Goal: Task Accomplishment & Management: Manage account settings

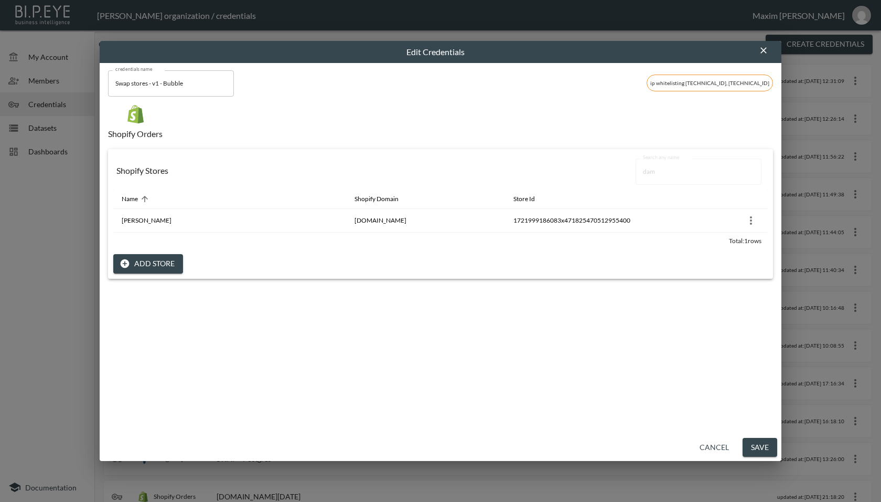
scroll to position [252, 0]
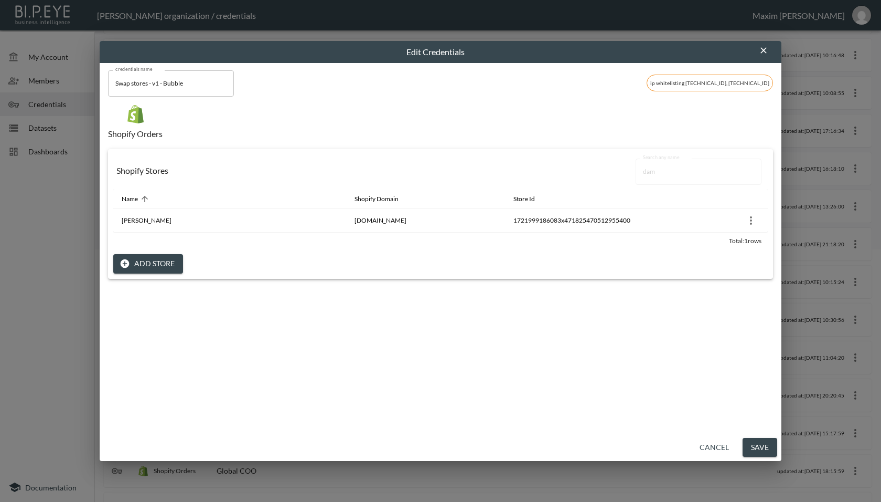
click at [760, 53] on icon "button" at bounding box center [764, 50] width 10 height 10
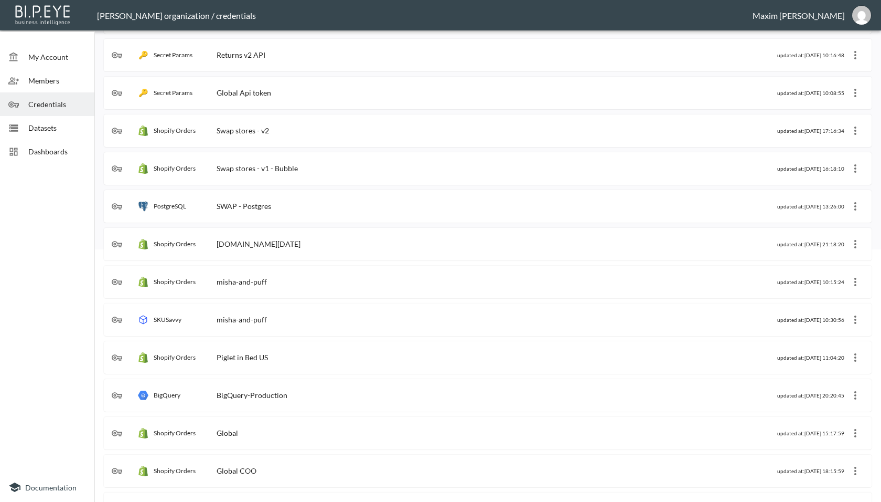
click at [285, 172] on div "Swap stores - v1 - Bubble" at bounding box center [257, 168] width 81 height 9
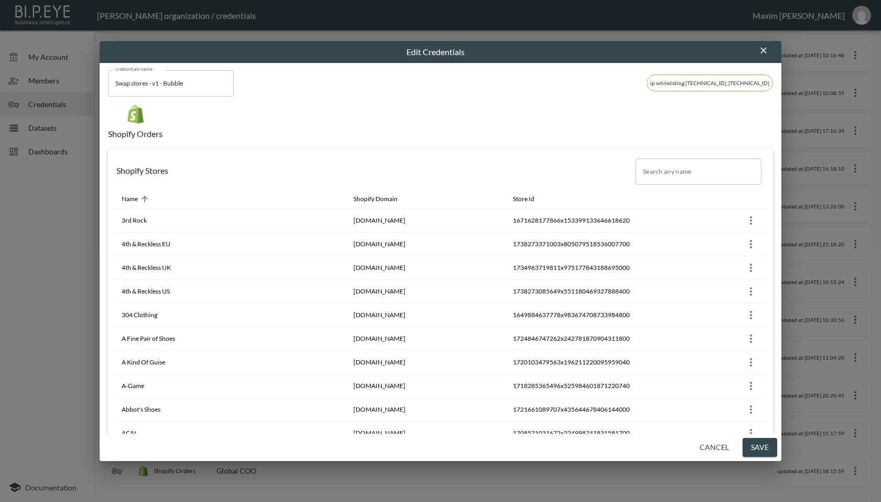
click at [692, 176] on input "Search any name" at bounding box center [699, 171] width 126 height 26
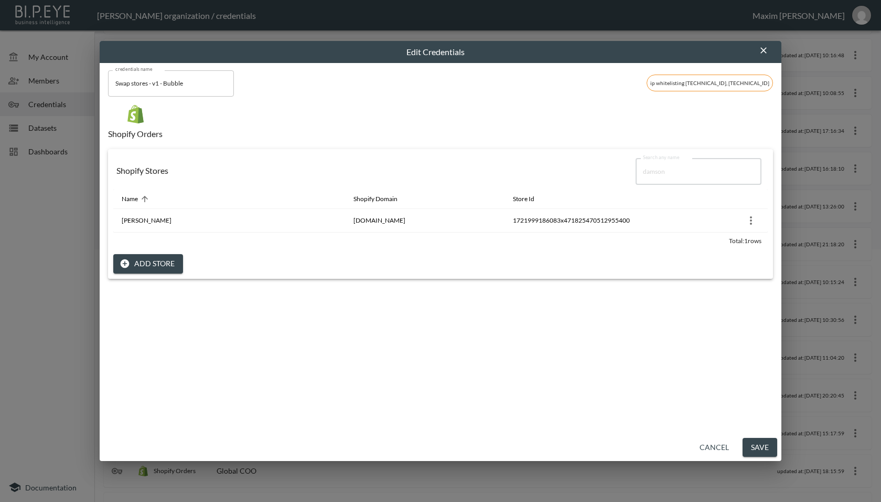
type input "damson"
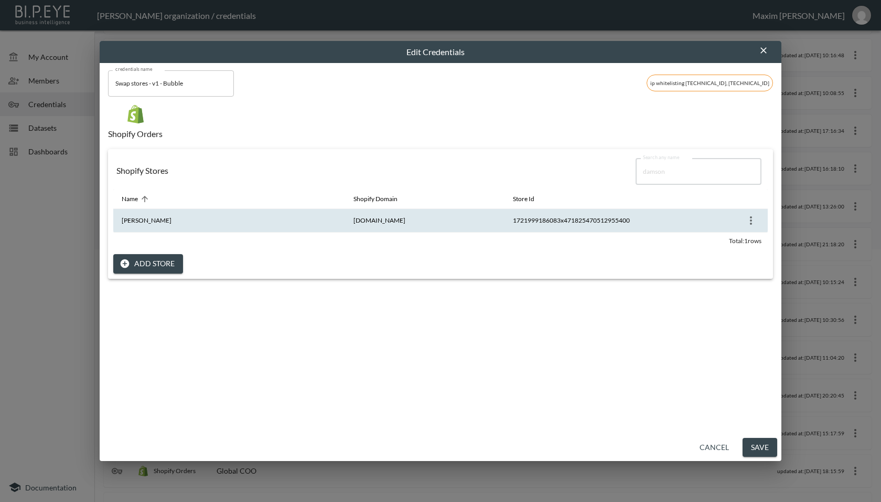
click at [750, 227] on button "more" at bounding box center [751, 220] width 17 height 17
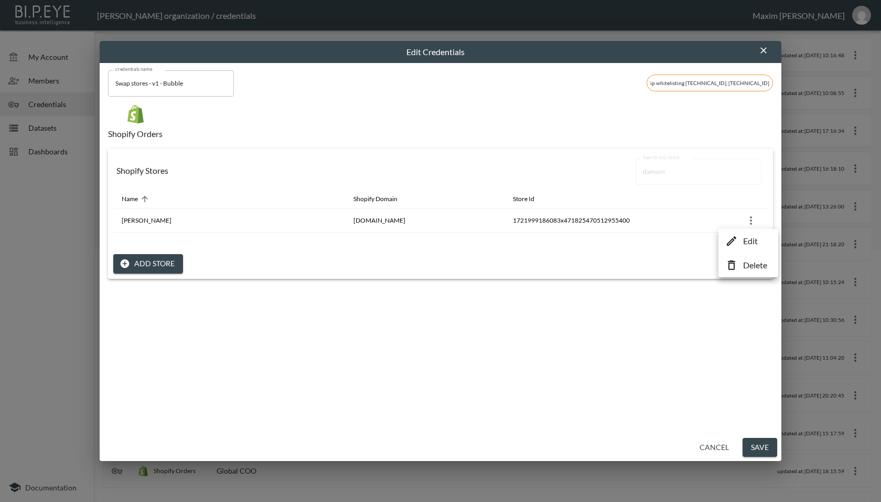
click at [743, 238] on p "Edit" at bounding box center [750, 240] width 15 height 13
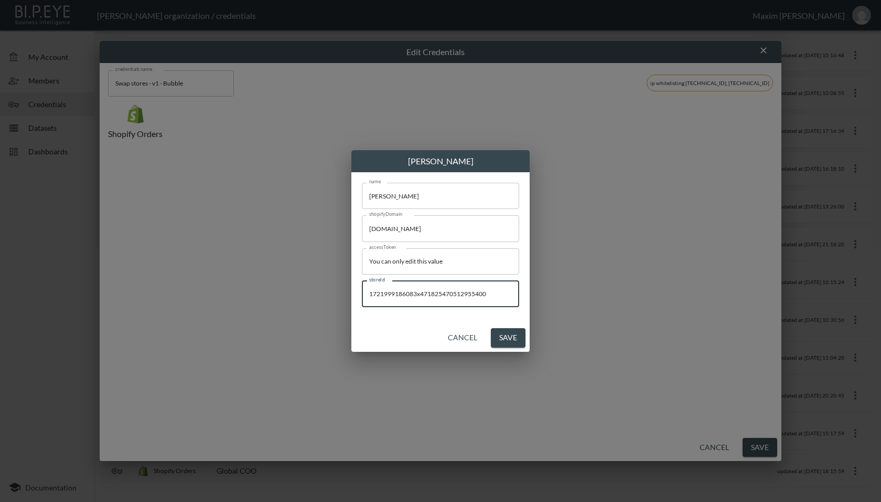
click at [493, 292] on input "1721999186083x471825470512955400" at bounding box center [440, 294] width 157 height 26
click at [471, 293] on input "1721999186083x471825470512955400" at bounding box center [440, 294] width 157 height 26
click at [465, 344] on button "Cancel" at bounding box center [463, 337] width 38 height 19
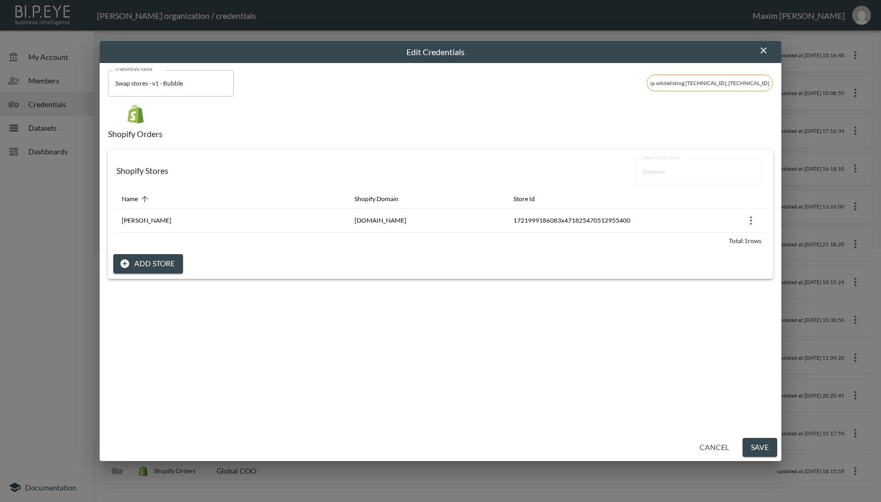
click at [706, 446] on button "Cancel" at bounding box center [715, 447] width 38 height 19
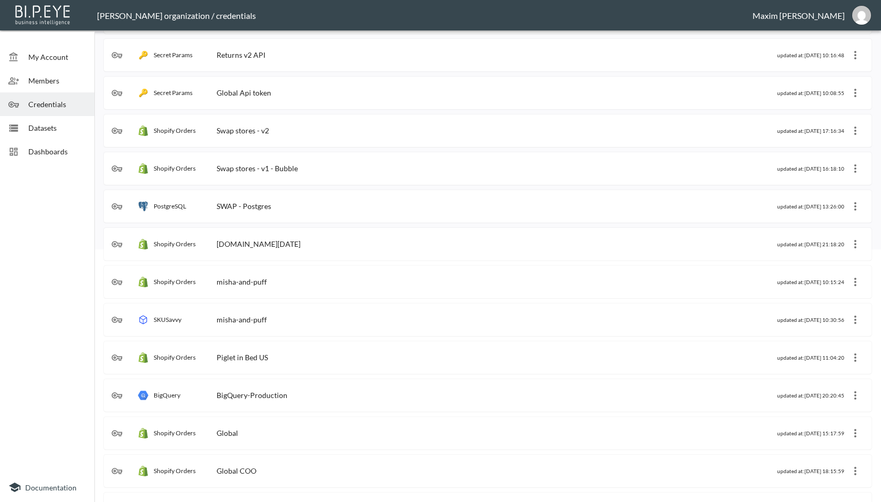
click at [19, 156] on div at bounding box center [18, 151] width 20 height 10
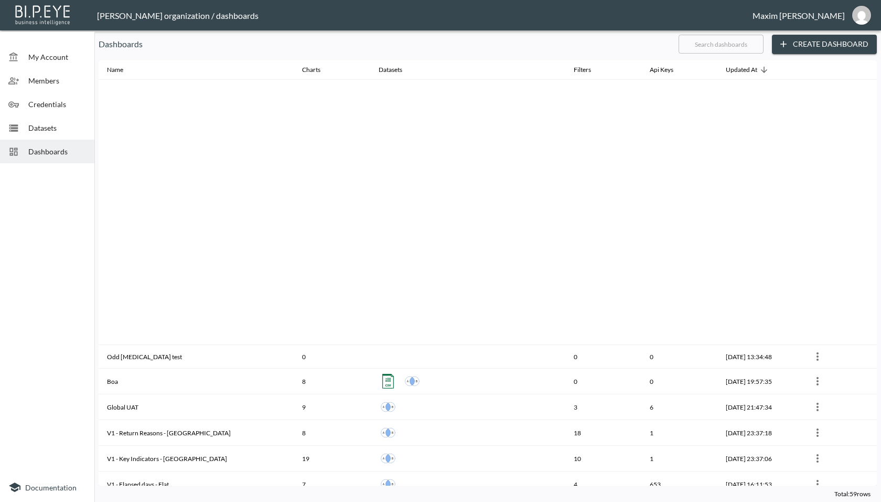
scroll to position [502, 0]
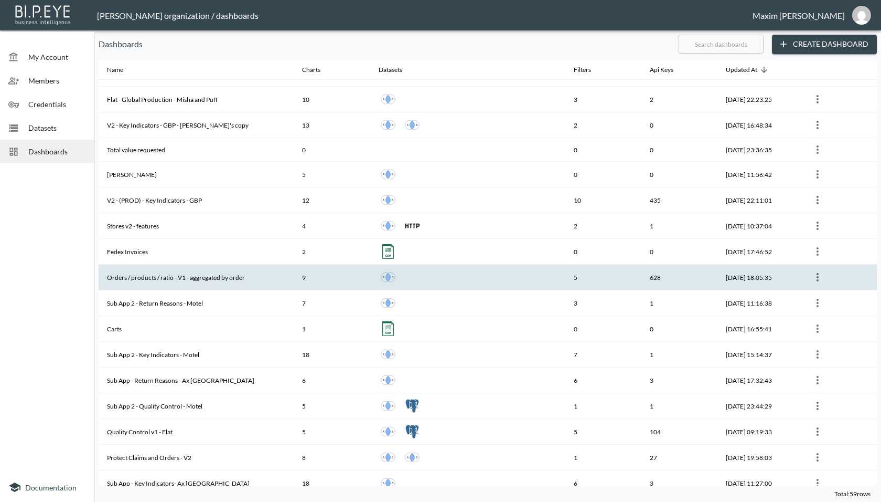
click at [252, 276] on th "Orders / products / ratio - V1 - aggregated by order" at bounding box center [196, 277] width 195 height 26
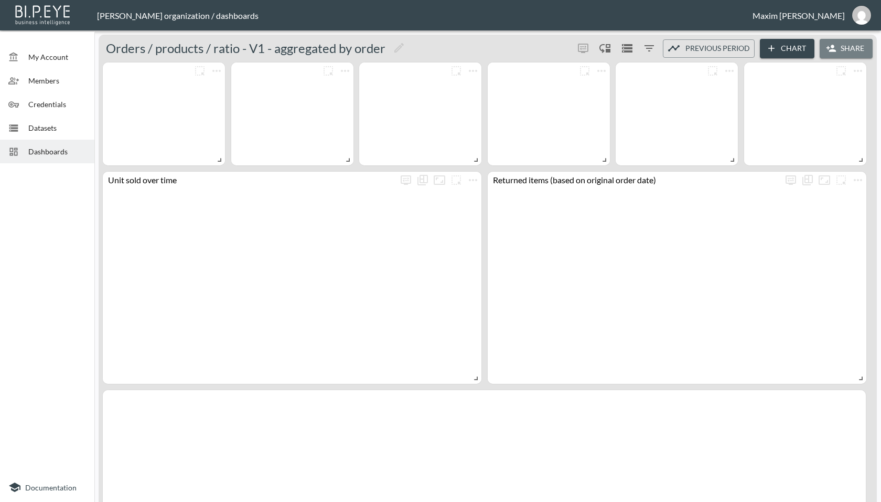
click at [855, 47] on button "Share" at bounding box center [846, 48] width 53 height 19
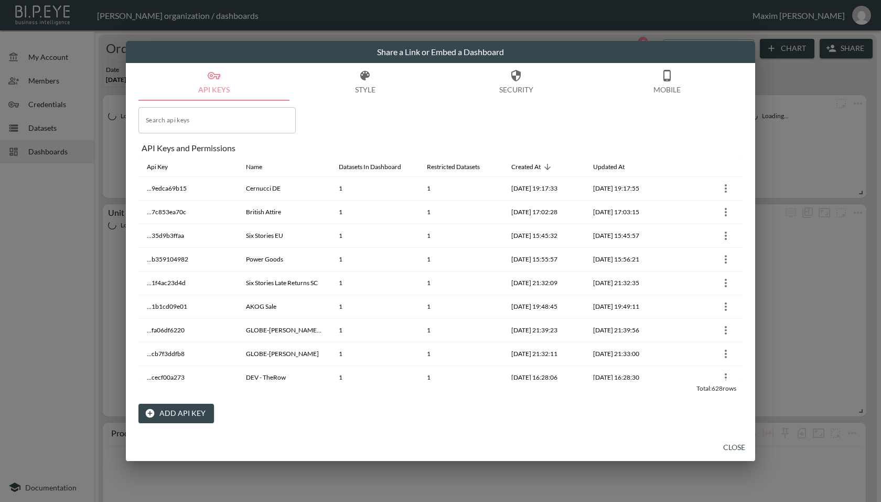
click at [164, 113] on div "Search api keys Search api keys" at bounding box center [216, 120] width 157 height 26
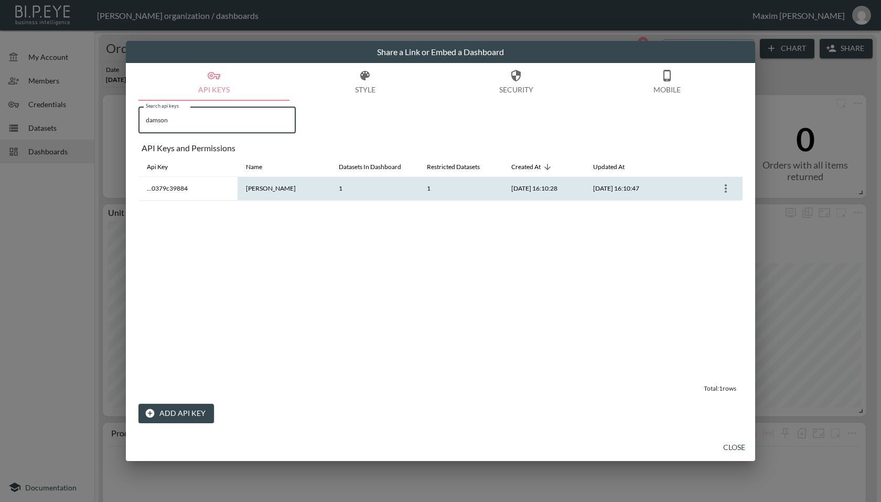
type input "damson"
click at [726, 192] on icon "more" at bounding box center [726, 188] width 2 height 8
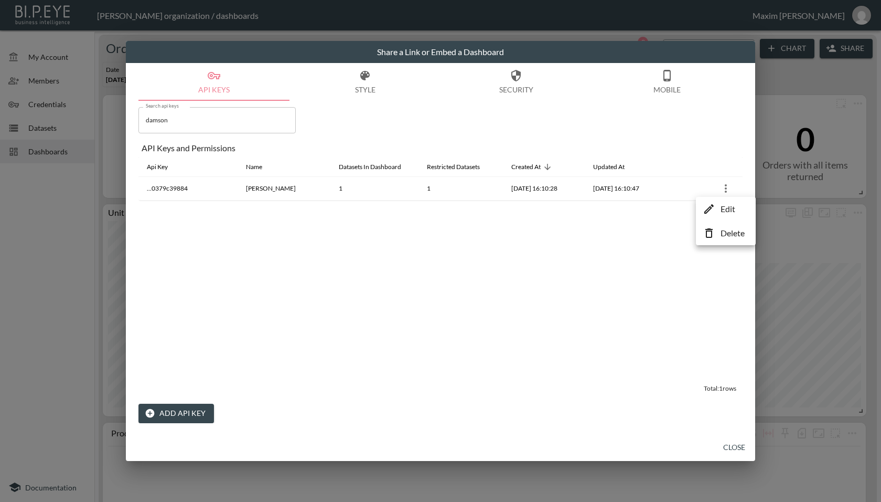
click at [727, 211] on p "Edit" at bounding box center [728, 208] width 15 height 13
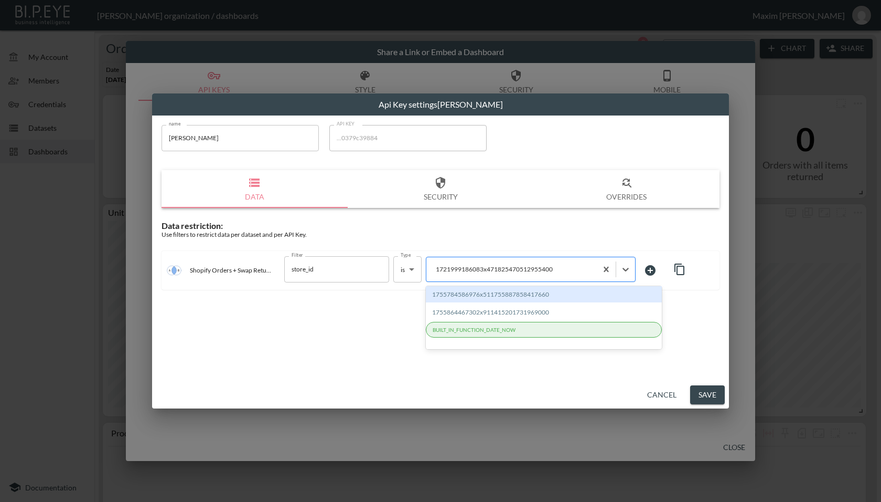
click at [534, 271] on div at bounding box center [512, 269] width 160 height 10
click at [552, 269] on div at bounding box center [512, 269] width 160 height 10
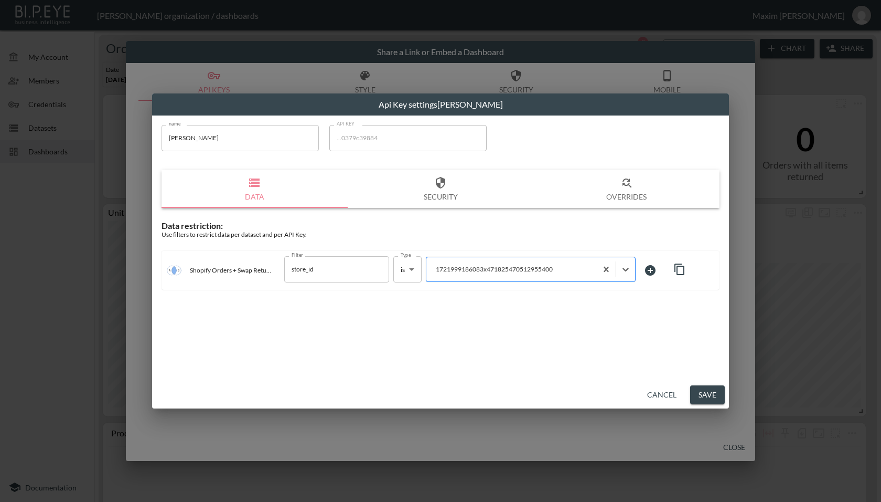
click at [552, 269] on div at bounding box center [512, 269] width 160 height 10
paste input "1721999186083x471825470512955400"
type input "1721999186083x471825470512955400"
click at [630, 318] on div "name [PERSON_NAME] name API KEY ...0379c39884 API KEY Data Security Overrides D…" at bounding box center [440, 247] width 577 height 265
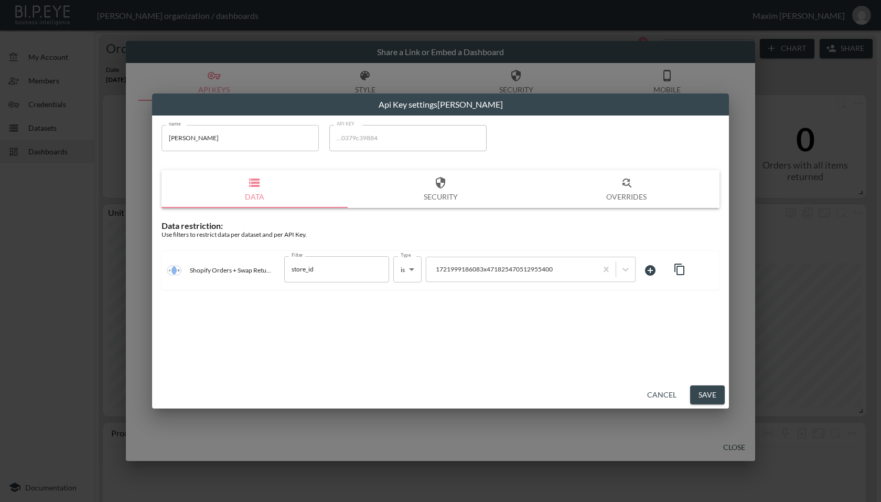
click at [703, 393] on button "Save" at bounding box center [707, 394] width 35 height 19
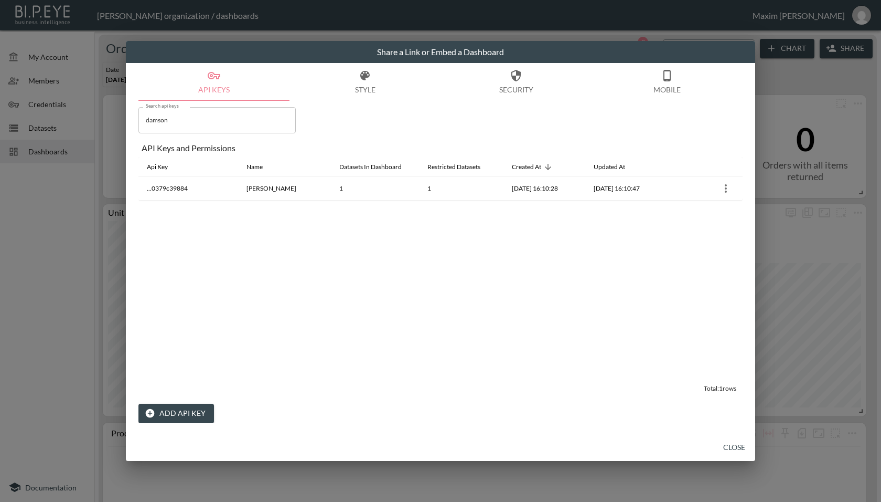
click at [737, 442] on button "Close" at bounding box center [735, 447] width 34 height 19
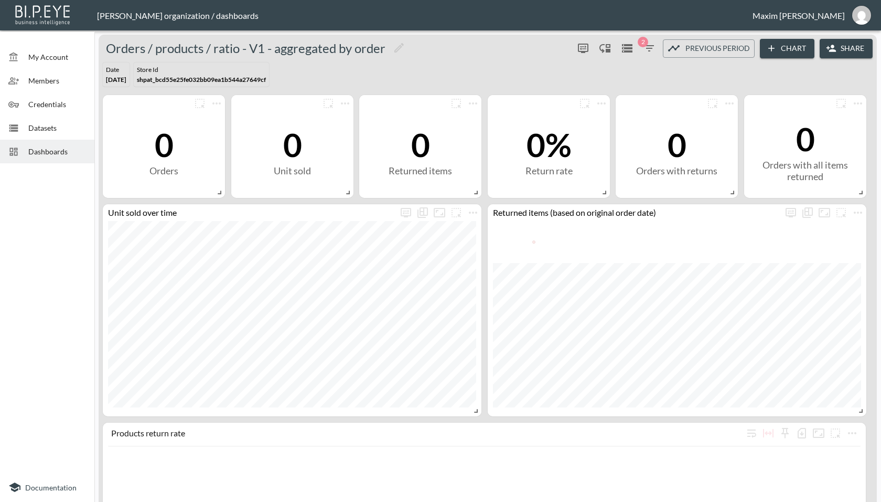
click at [34, 153] on span "Dashboards" at bounding box center [57, 151] width 58 height 11
